Goal: Task Accomplishment & Management: Manage account settings

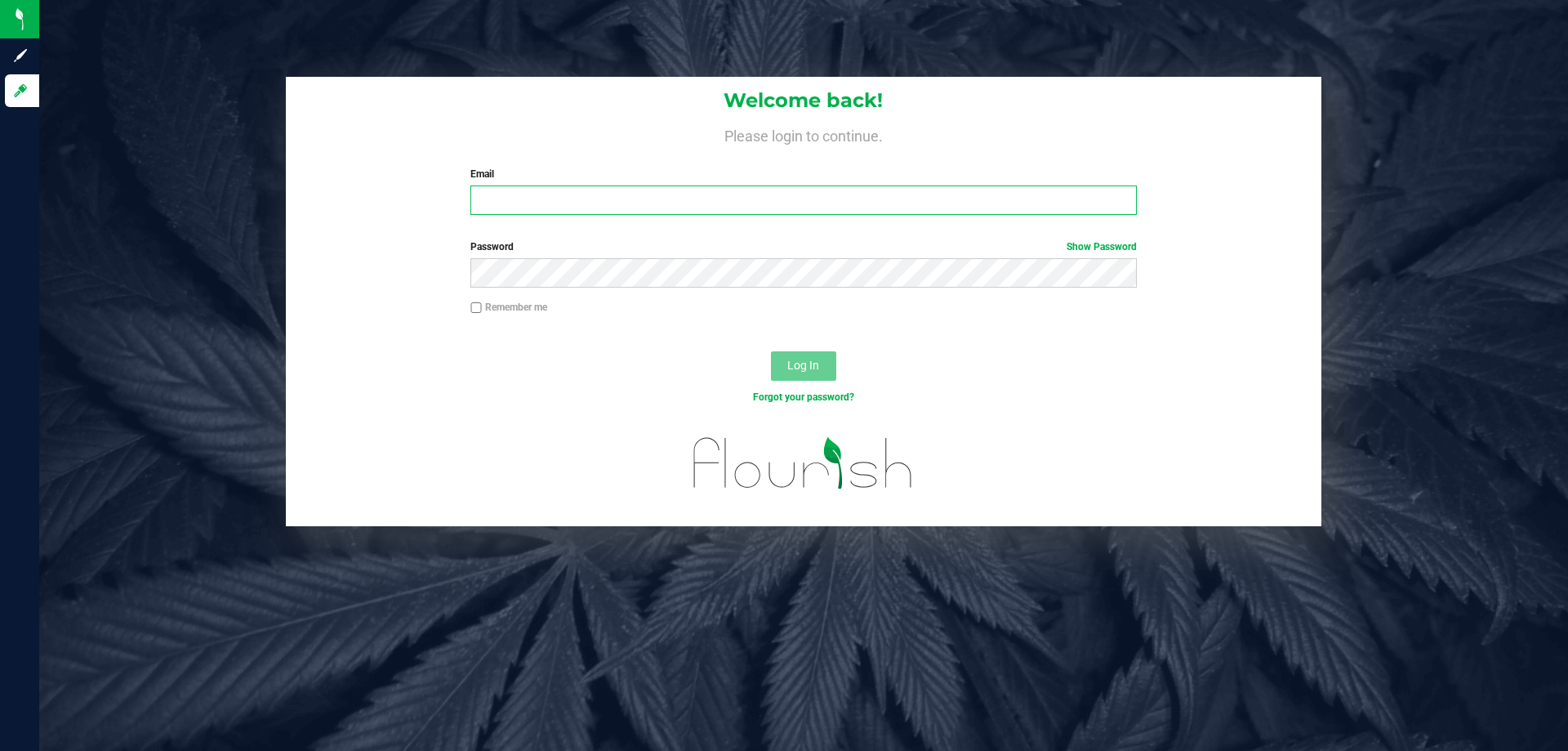
click at [540, 193] on input "Email" at bounding box center [803, 200] width 666 height 29
type input "[EMAIL_ADDRESS][DOMAIN_NAME]"
click at [771, 351] on button "Log In" at bounding box center [803, 366] width 65 height 29
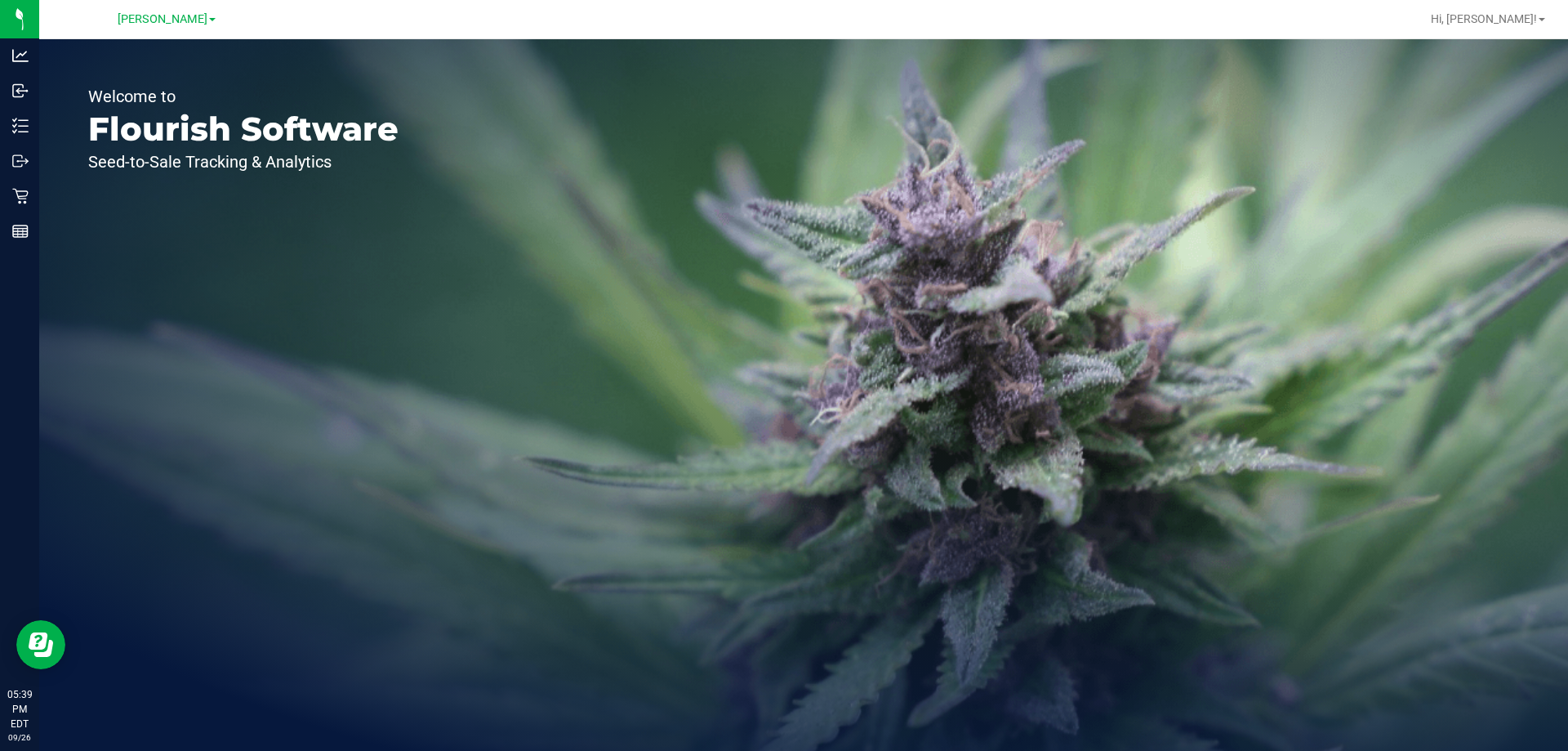
click at [330, 337] on div "Welcome to Flourish Software Seed-to-Sale Tracking & Analytics" at bounding box center [243, 394] width 408 height 711
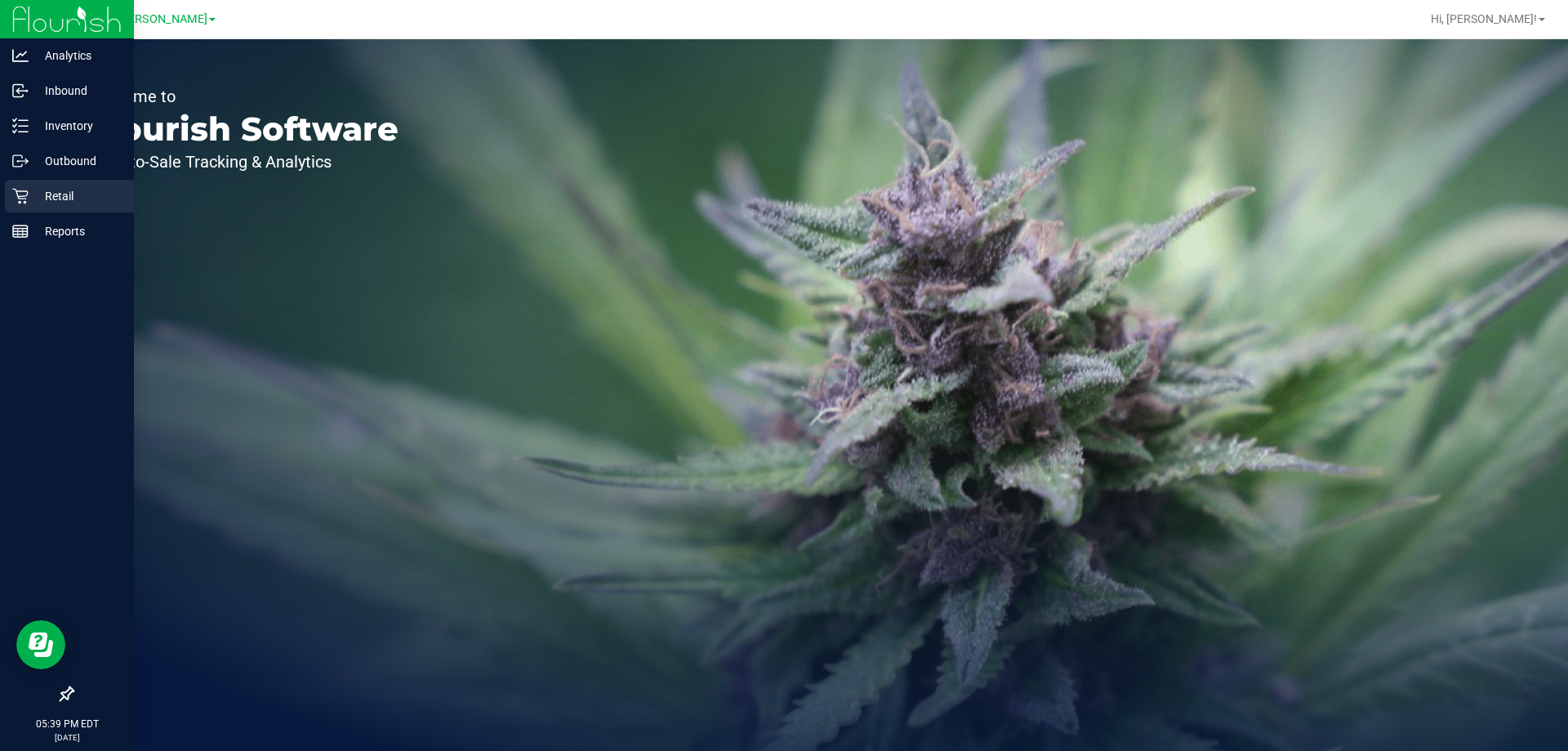
click at [31, 190] on p "Retail" at bounding box center [77, 196] width 98 height 19
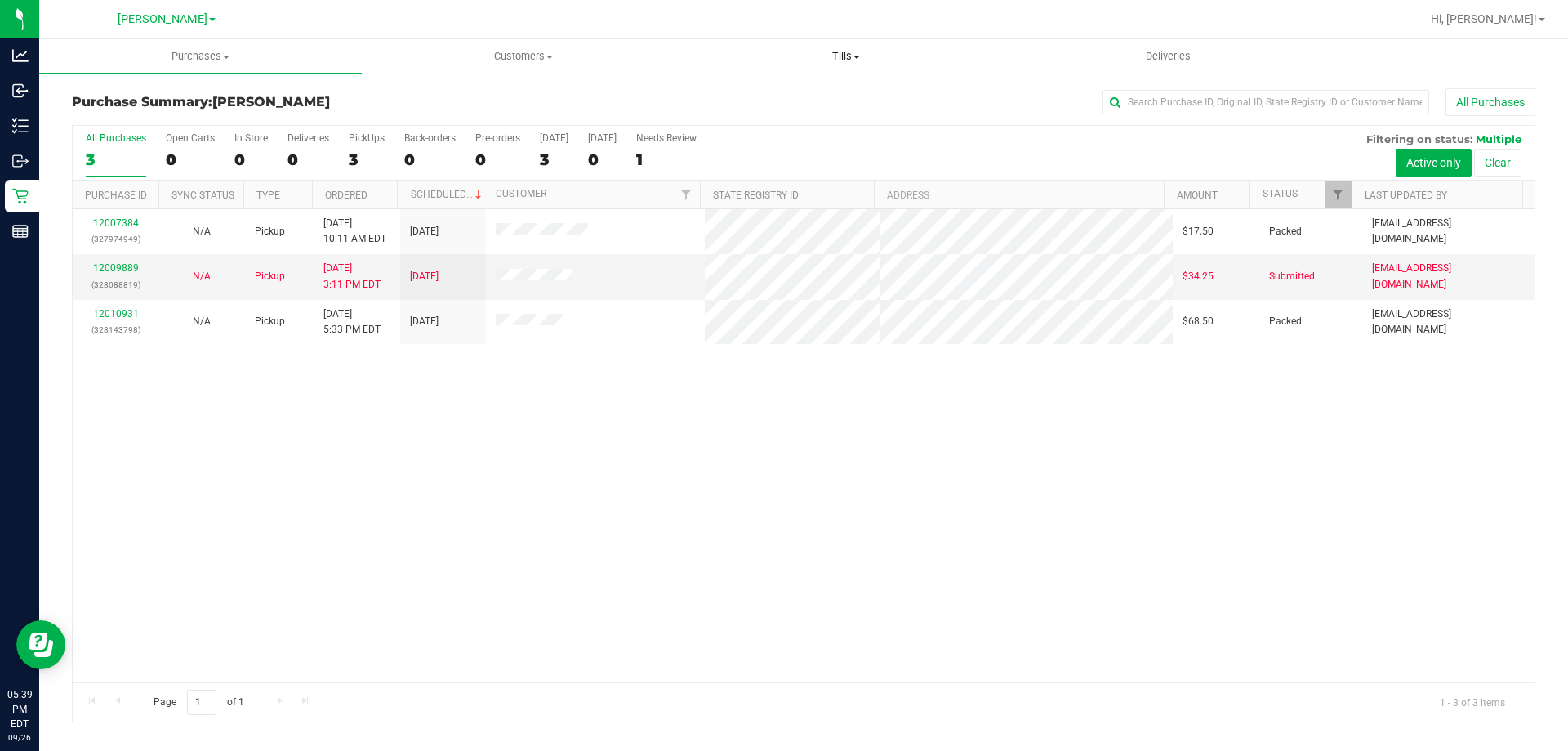
click at [830, 62] on span "Tills" at bounding box center [845, 56] width 321 height 15
click at [732, 454] on div "12007384 (327974949) N/A Pickup [DATE] 10:11 AM EDT 9/26/2025 $17.50 Packed [EM…" at bounding box center [803, 445] width 1462 height 473
click at [845, 56] on span "Tills" at bounding box center [845, 56] width 323 height 15
click at [745, 104] on span "Manage tills" at bounding box center [739, 98] width 111 height 14
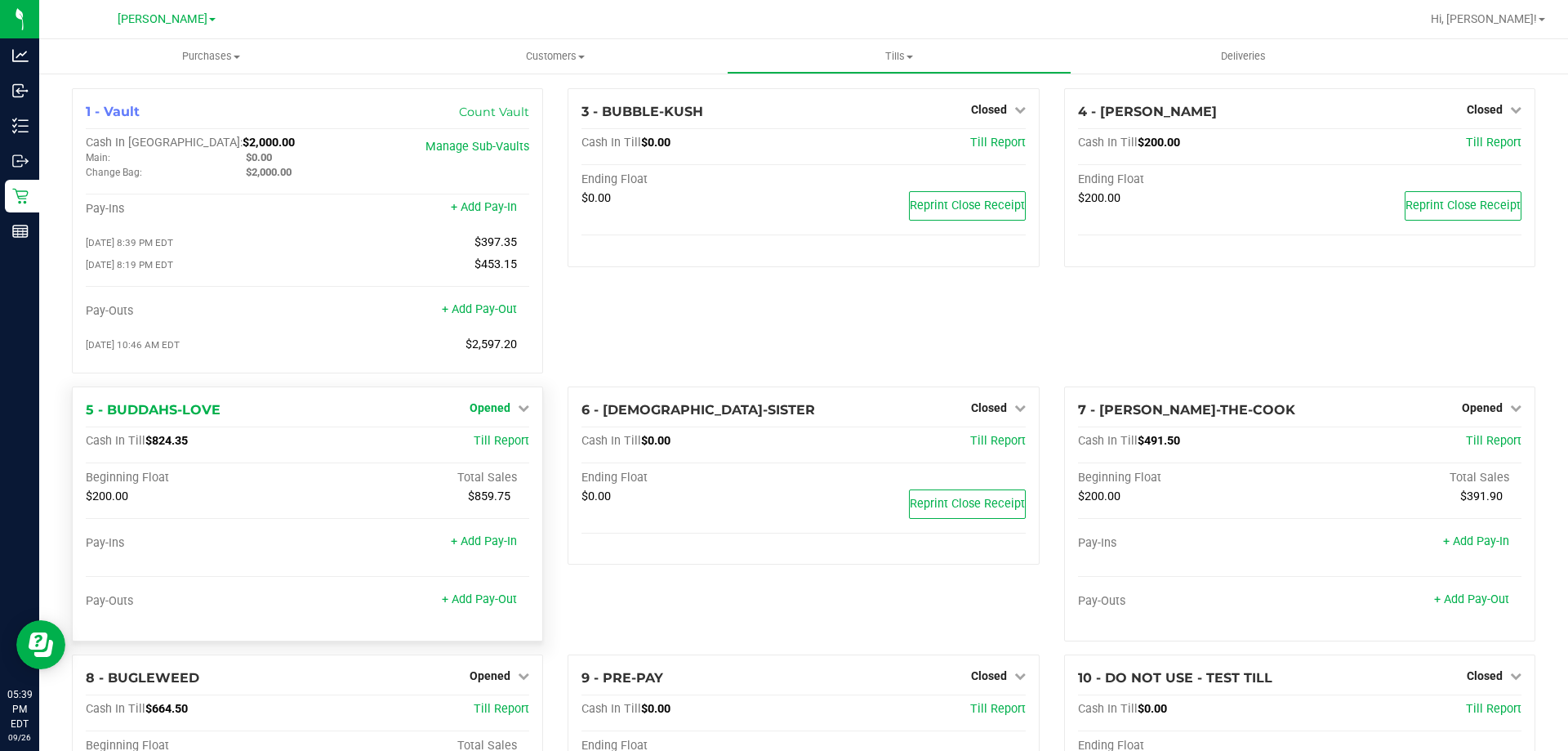
click at [510, 414] on link "Opened" at bounding box center [499, 407] width 59 height 13
click at [493, 442] on link "Close Till" at bounding box center [492, 441] width 44 height 13
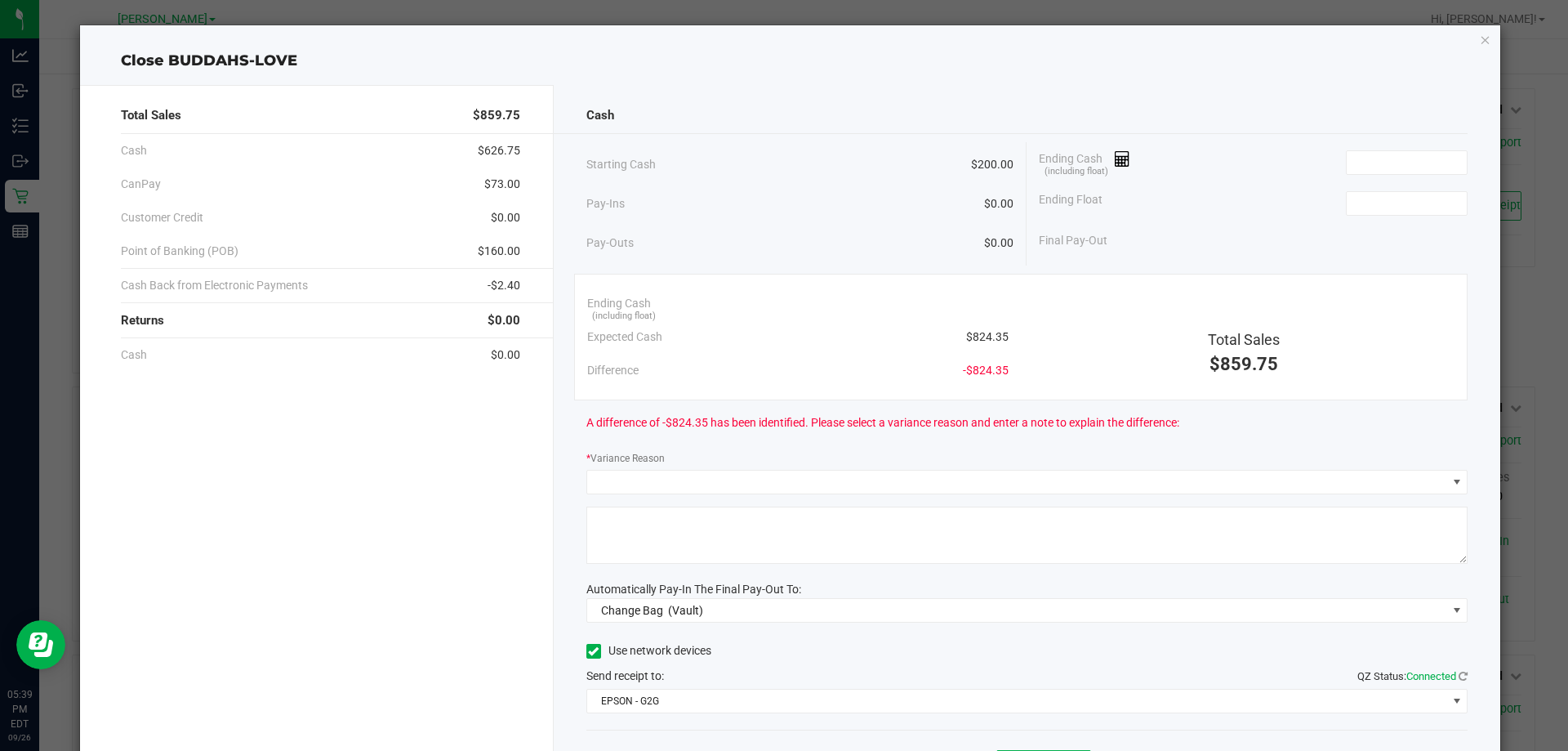
click at [974, 335] on span "$824.35" at bounding box center [988, 337] width 43 height 17
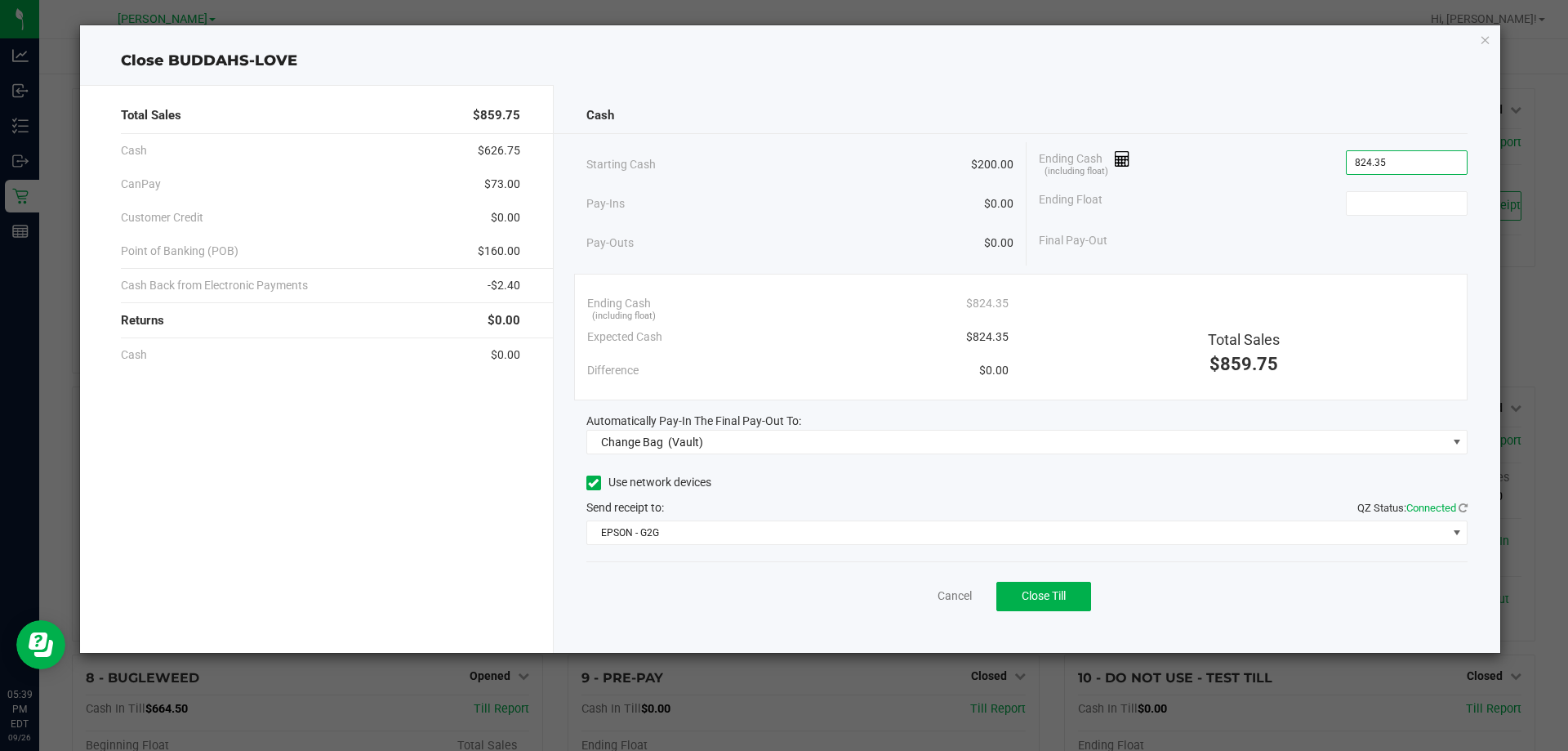
type input "$824.35"
click at [1365, 218] on div "Ending Float" at bounding box center [1254, 204] width 429 height 41
click at [1361, 207] on input at bounding box center [1407, 204] width 120 height 23
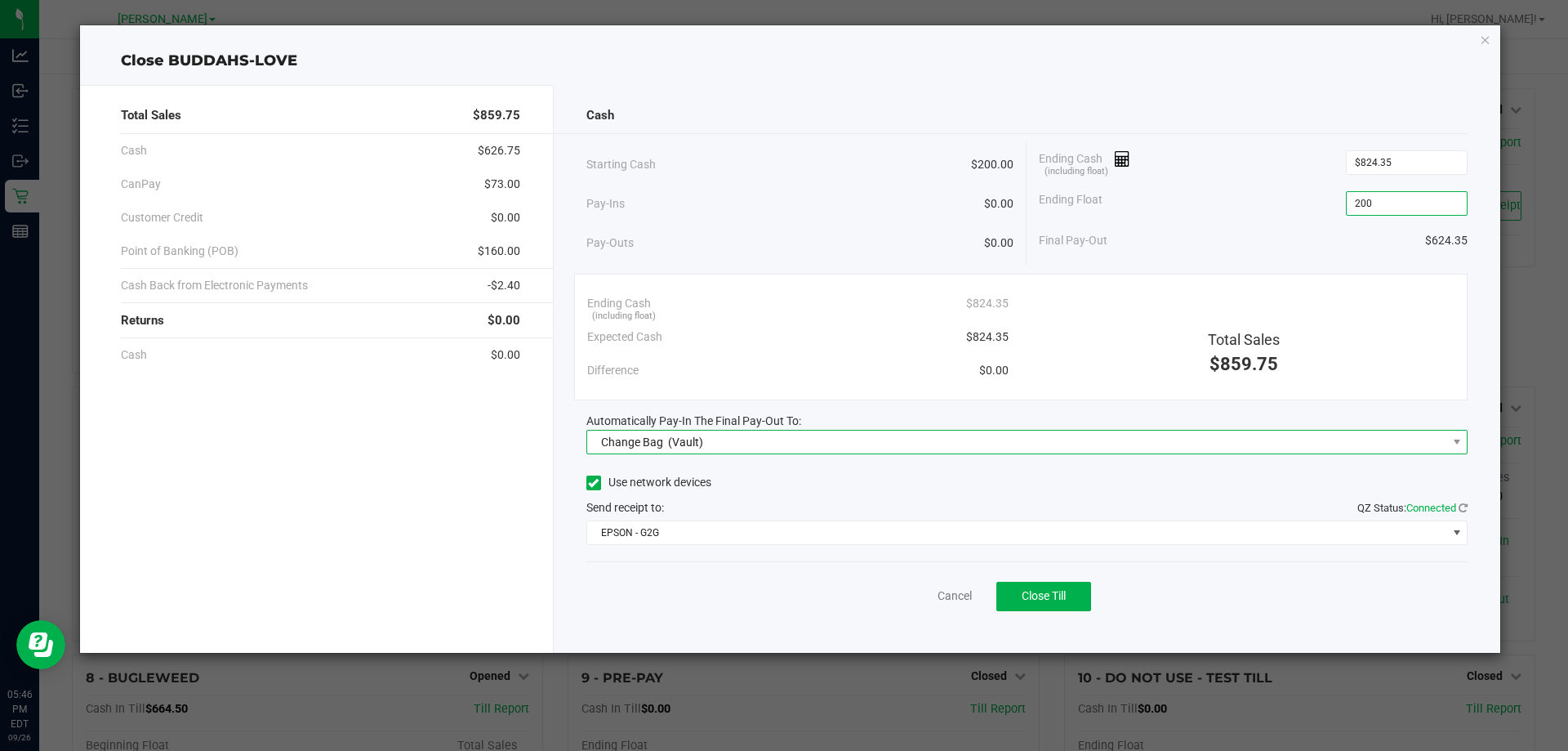
type input "$200.00"
click at [896, 447] on span "Change Bag (Vault)" at bounding box center [1017, 442] width 860 height 23
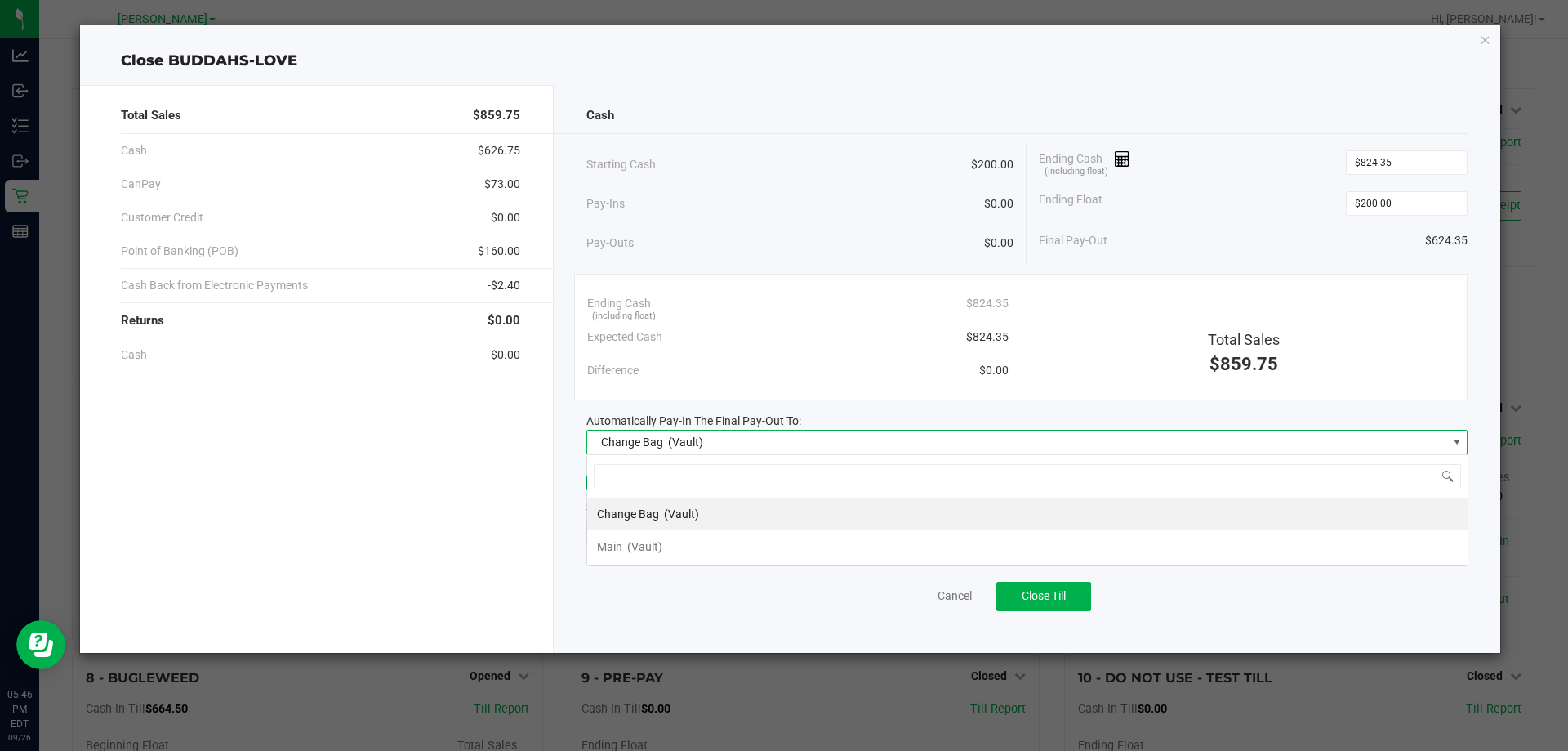
scroll to position [24, 881]
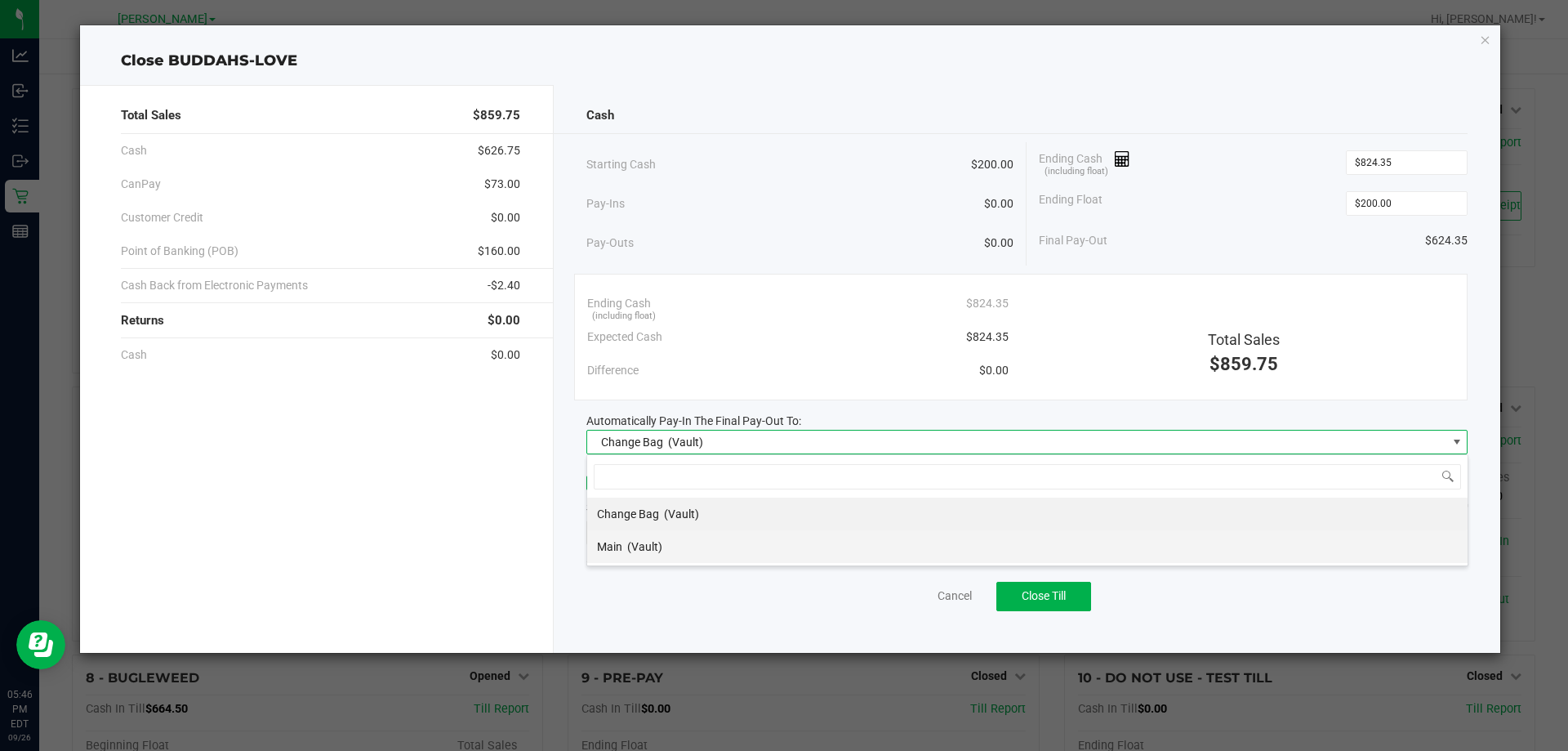
click at [675, 542] on li "Main (Vault)" at bounding box center [1027, 546] width 880 height 33
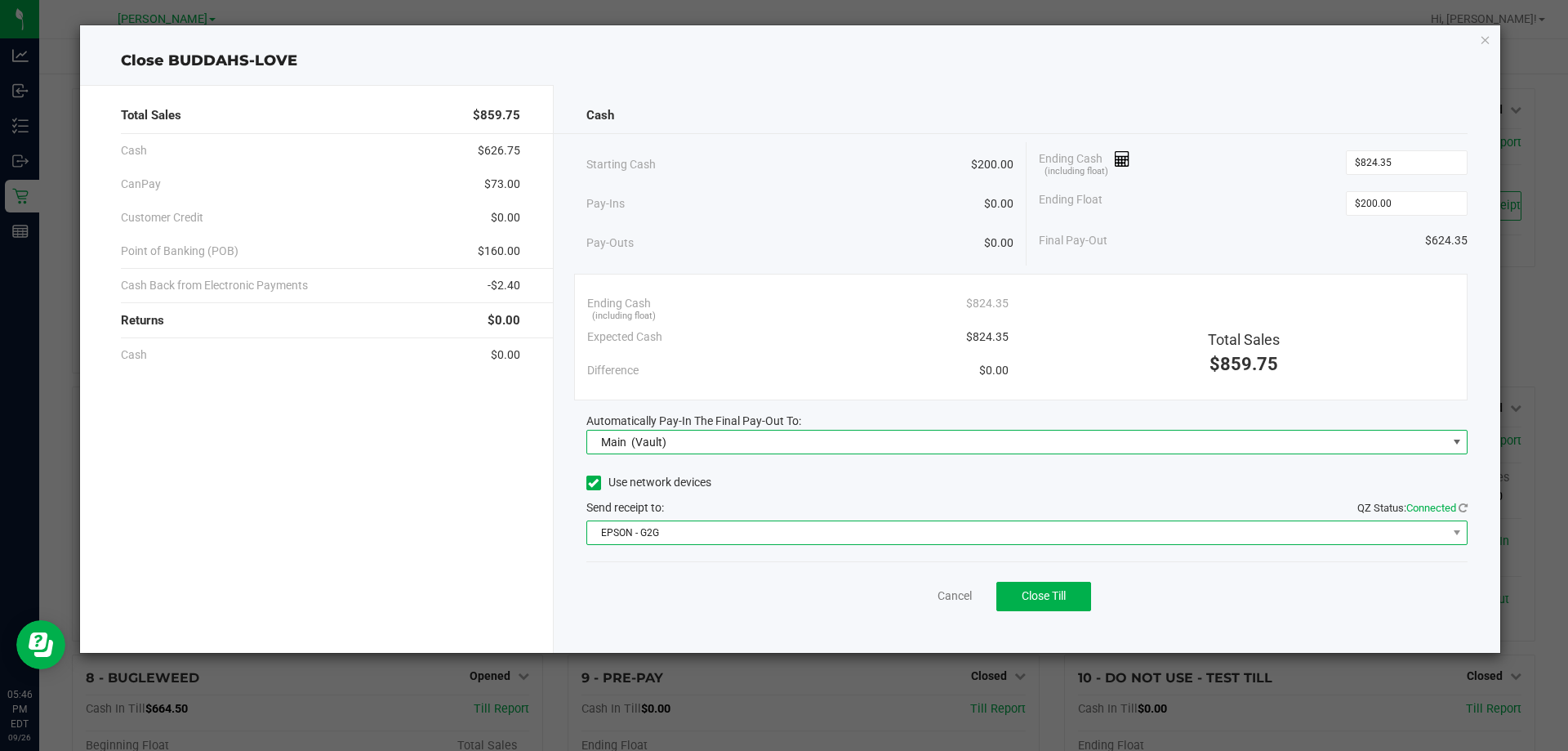
click at [690, 531] on span "EPSON - G2G" at bounding box center [1017, 533] width 860 height 23
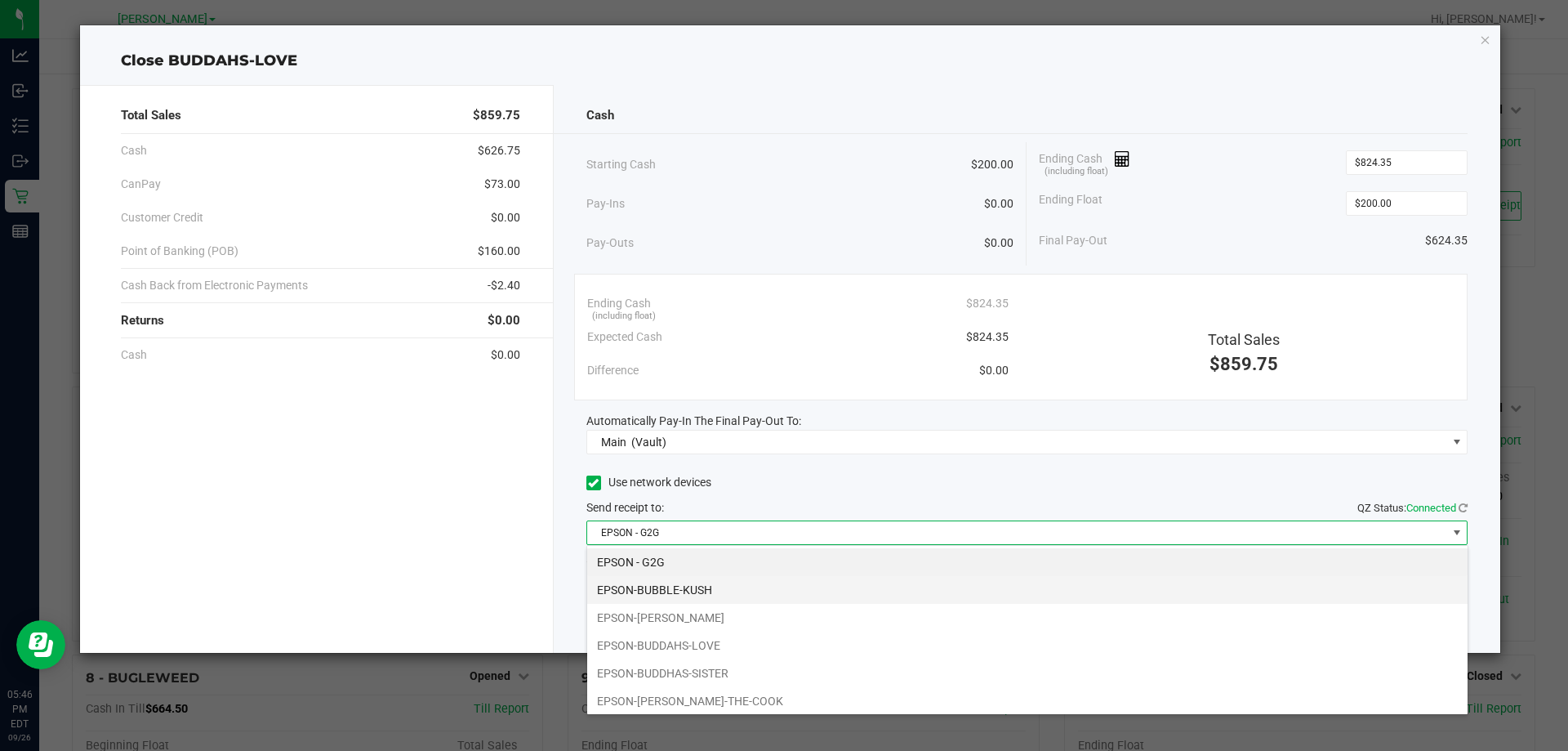
click at [681, 597] on li "EPSON-BUBBLE-KUSH" at bounding box center [1027, 589] width 880 height 28
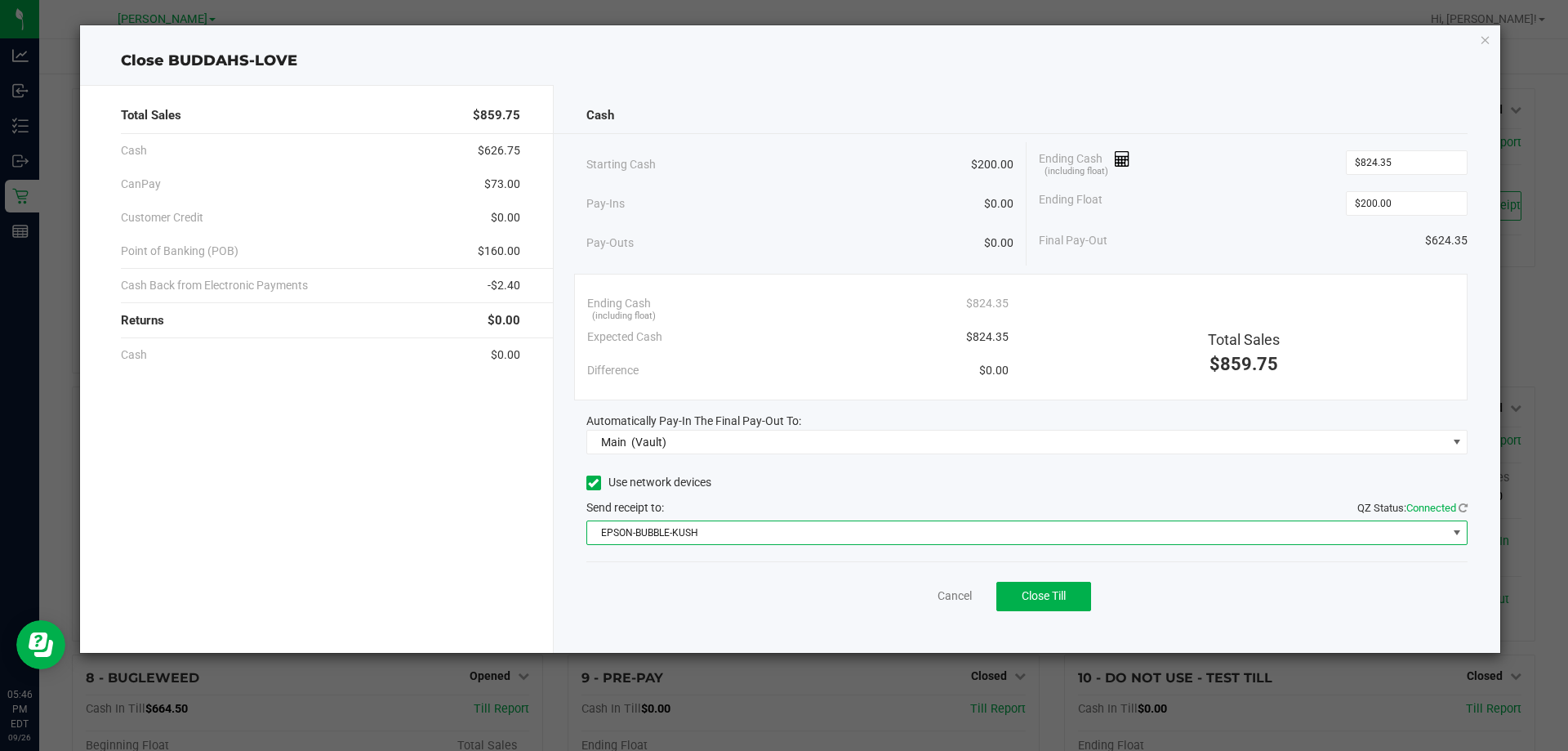
click at [680, 597] on div "Cancel Close Till" at bounding box center [1027, 592] width 882 height 63
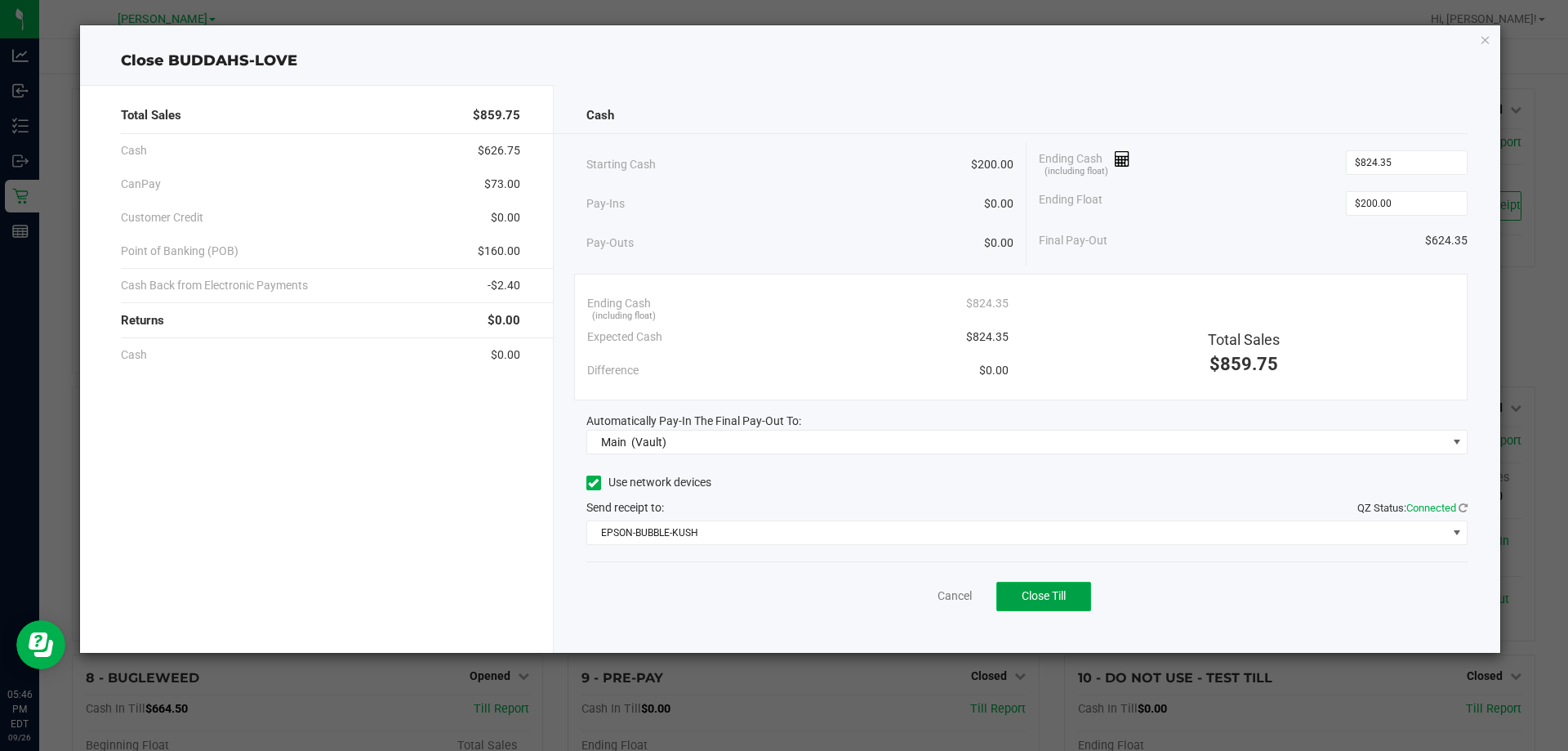
click at [1046, 602] on span "Close Till" at bounding box center [1043, 595] width 44 height 13
